Goal: Find contact information: Find contact information

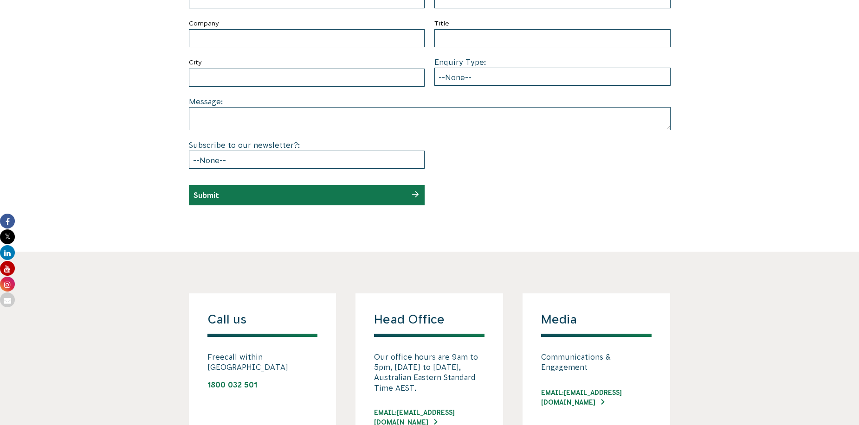
scroll to position [557, 0]
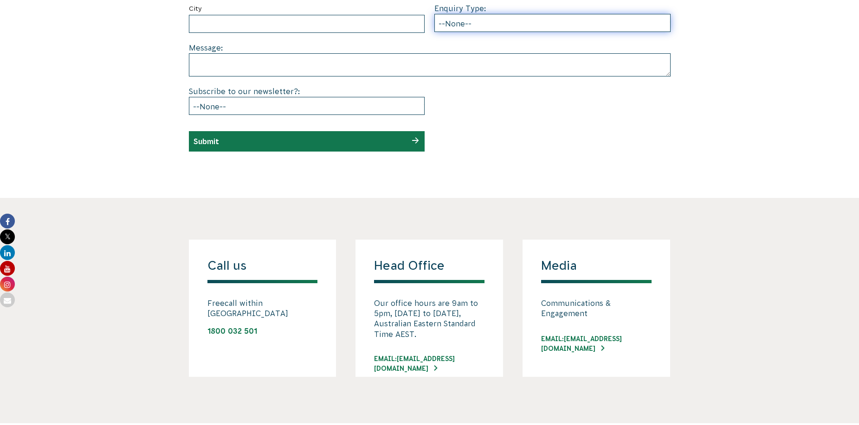
click at [488, 21] on select "--None-- Partnering on conservation and community projects Financial sponsorshi…" at bounding box center [552, 23] width 236 height 18
click at [631, 346] on link "Email: comms@cva.org.au" at bounding box center [596, 343] width 110 height 19
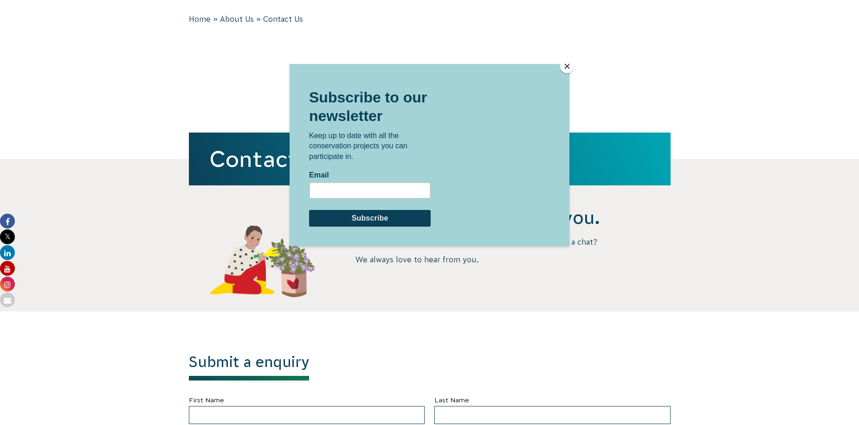
scroll to position [0, 0]
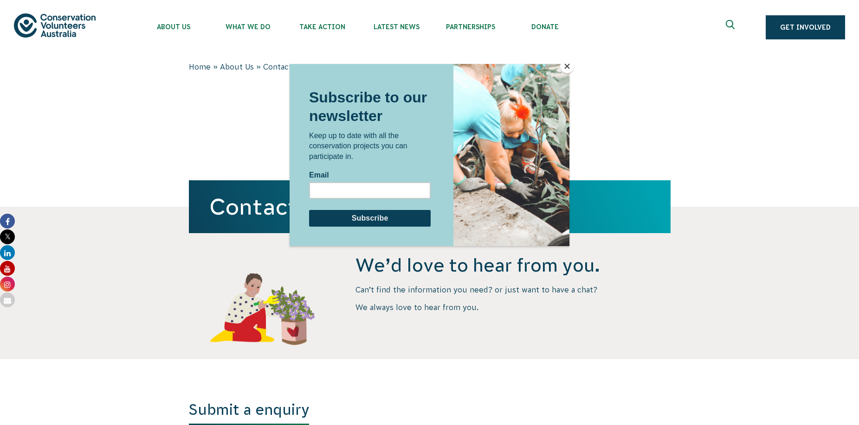
click at [566, 67] on button "Close" at bounding box center [567, 66] width 14 height 14
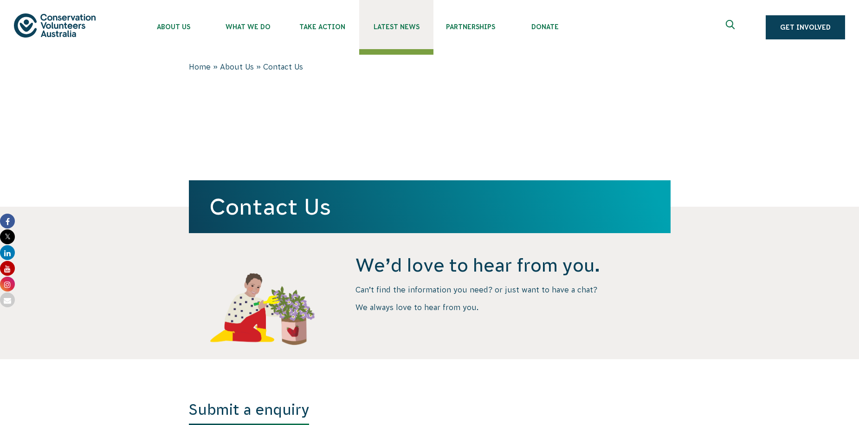
click at [378, 32] on link "Latest News" at bounding box center [396, 24] width 74 height 49
click at [373, 21] on link "Latest News" at bounding box center [396, 24] width 74 height 49
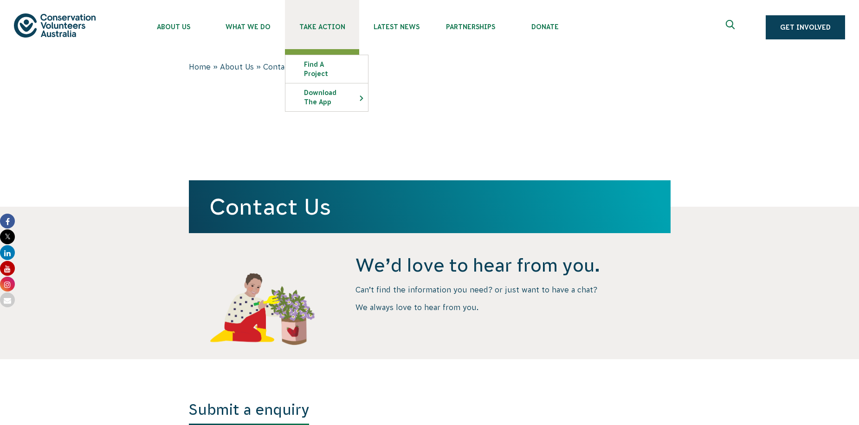
click at [340, 19] on link "Take Action" at bounding box center [322, 24] width 74 height 49
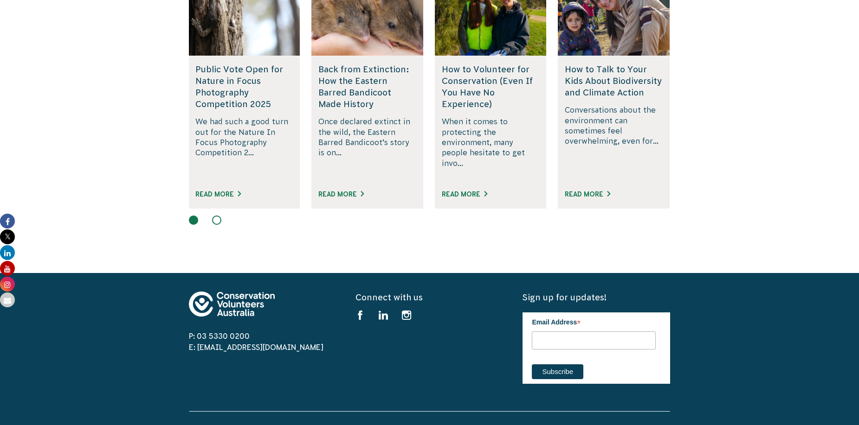
scroll to position [1995, 0]
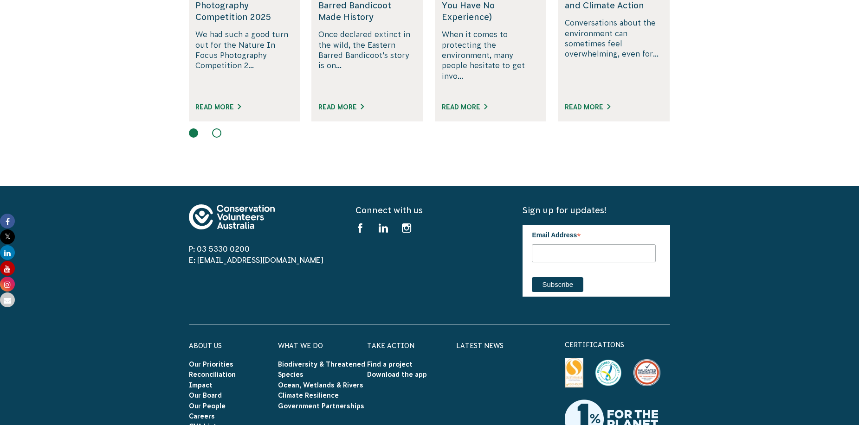
click at [220, 128] on div at bounding box center [430, 133] width 482 height 11
click at [220, 128] on button at bounding box center [216, 132] width 9 height 9
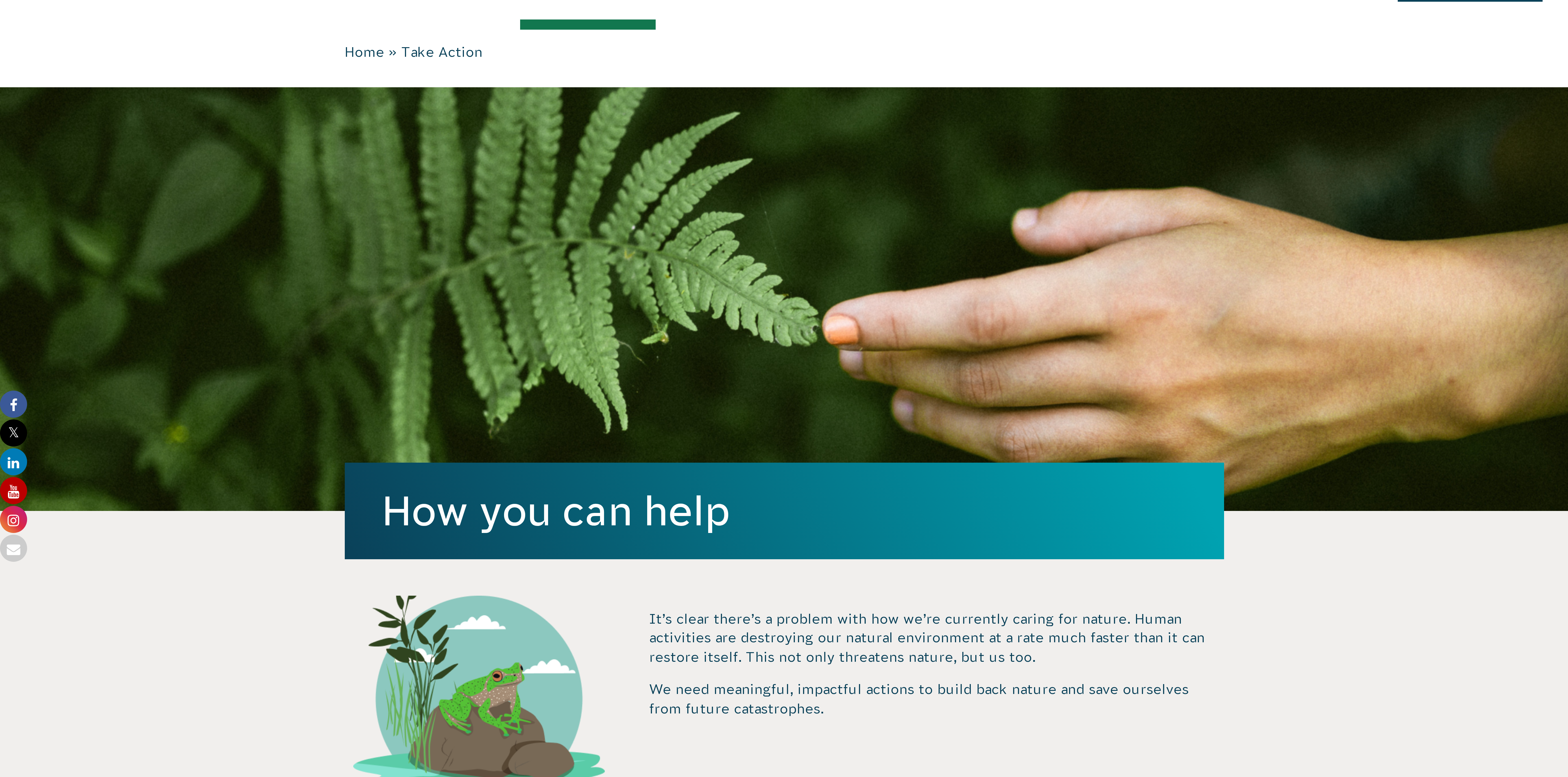
scroll to position [0, 0]
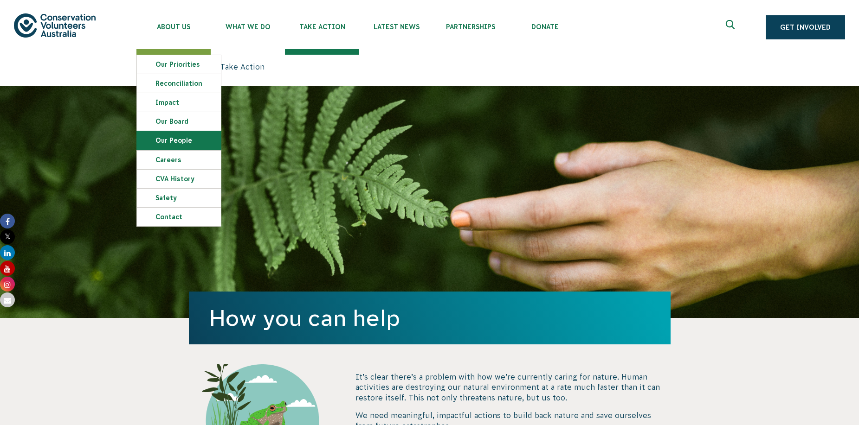
click at [167, 140] on link "Our People" at bounding box center [179, 140] width 84 height 19
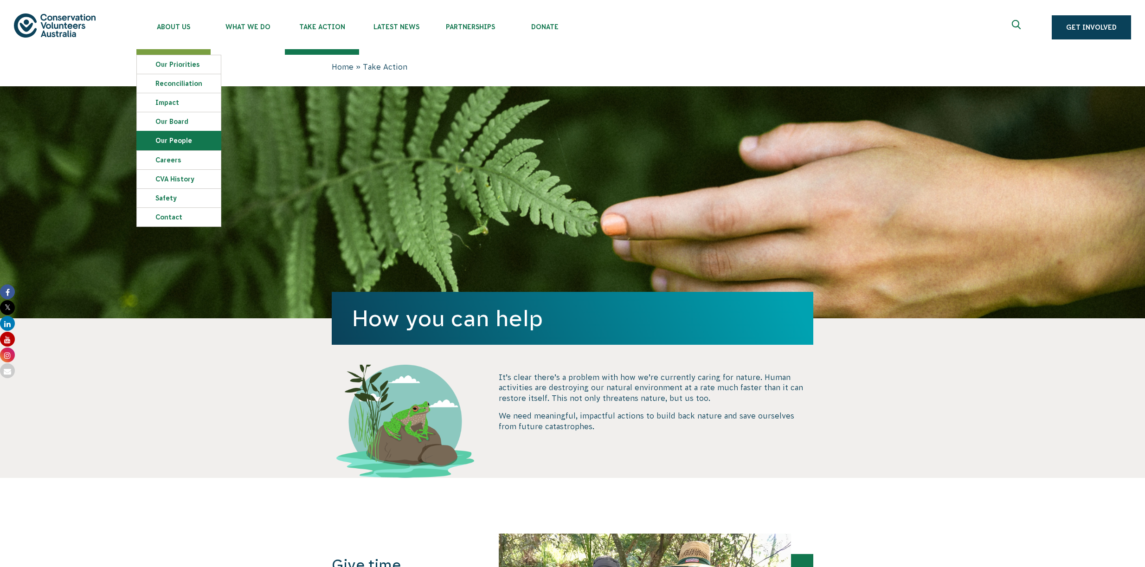
click at [165, 145] on link "Our People" at bounding box center [179, 140] width 84 height 19
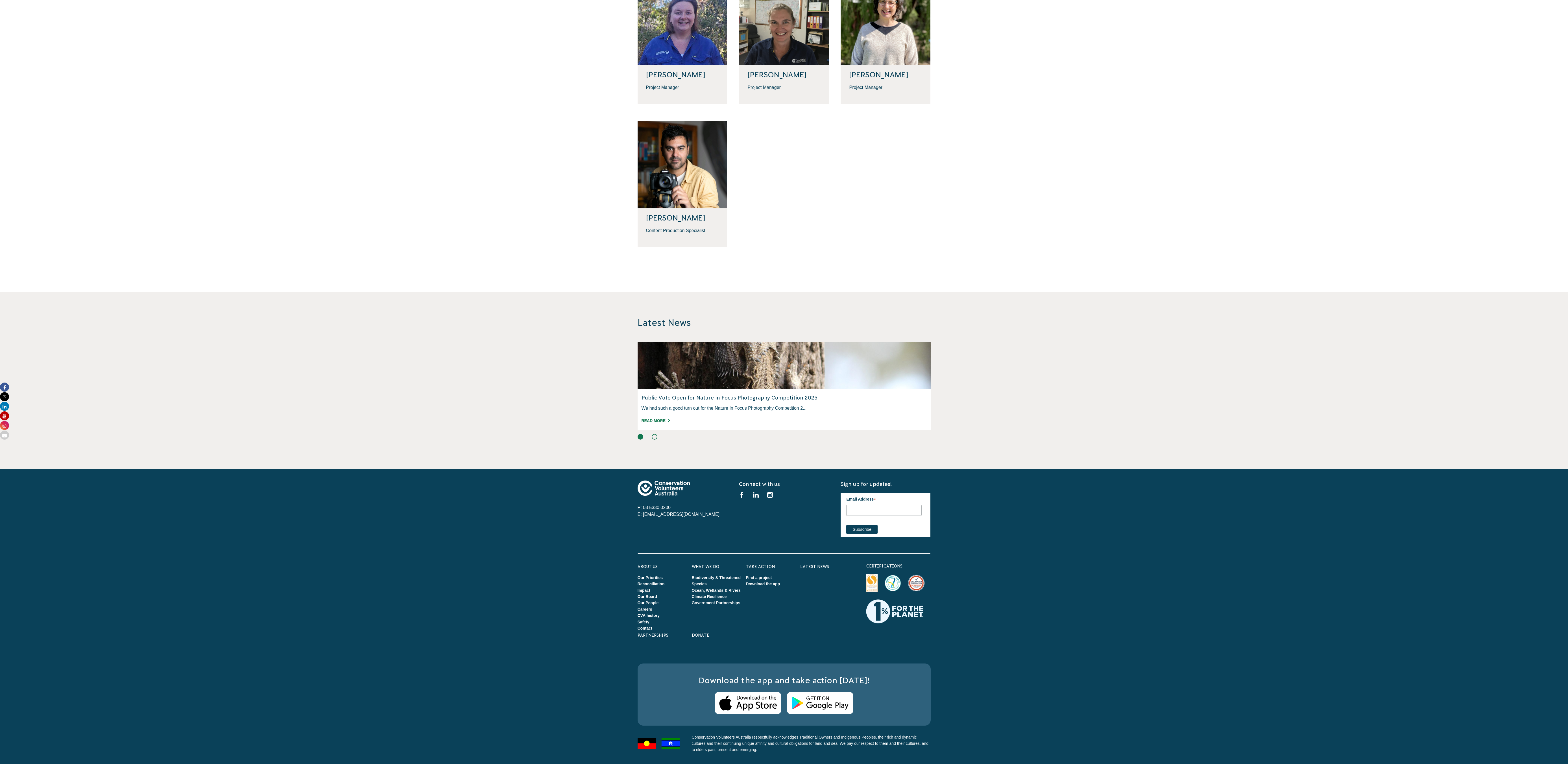
scroll to position [1271, 0]
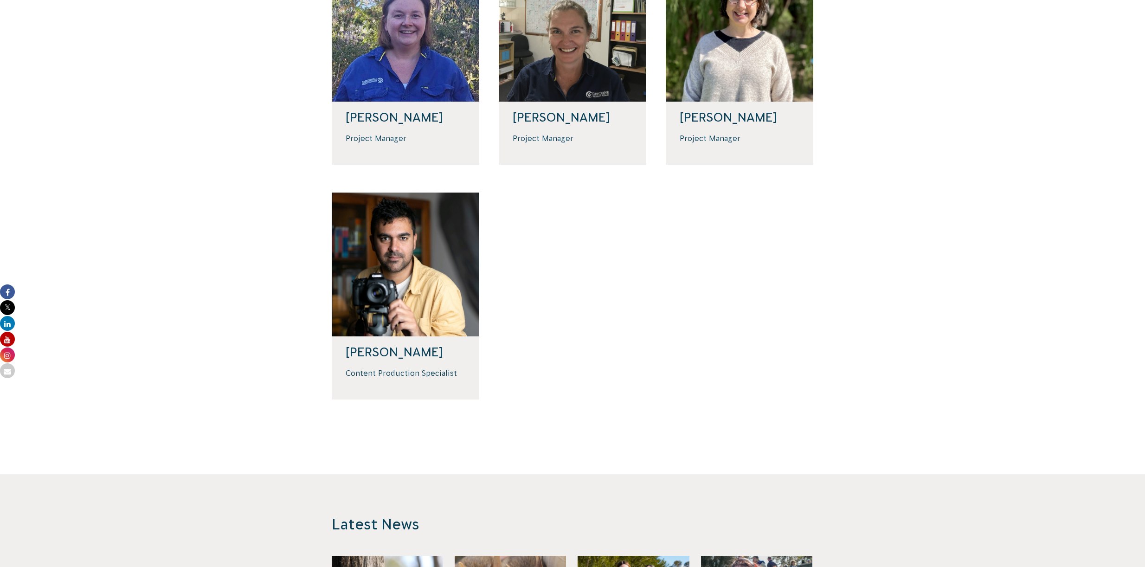
scroll to position [866, 0]
